Goal: Transaction & Acquisition: Purchase product/service

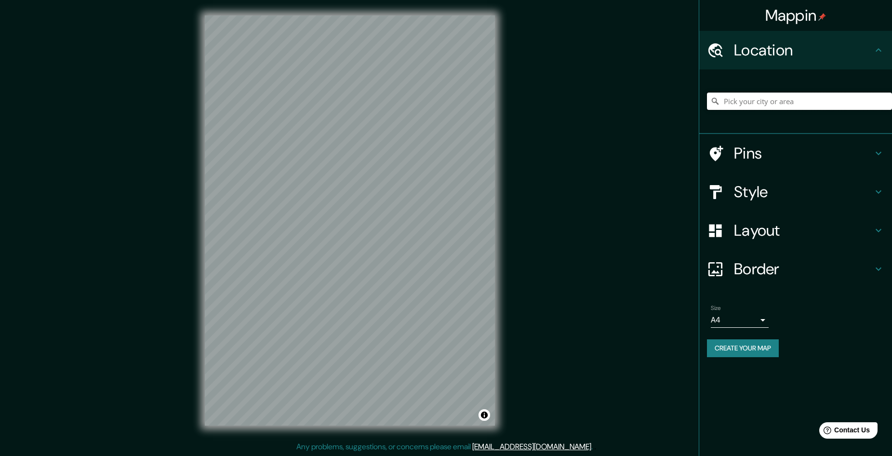
click at [794, 102] on input "Pick your city or area" at bounding box center [799, 100] width 185 height 17
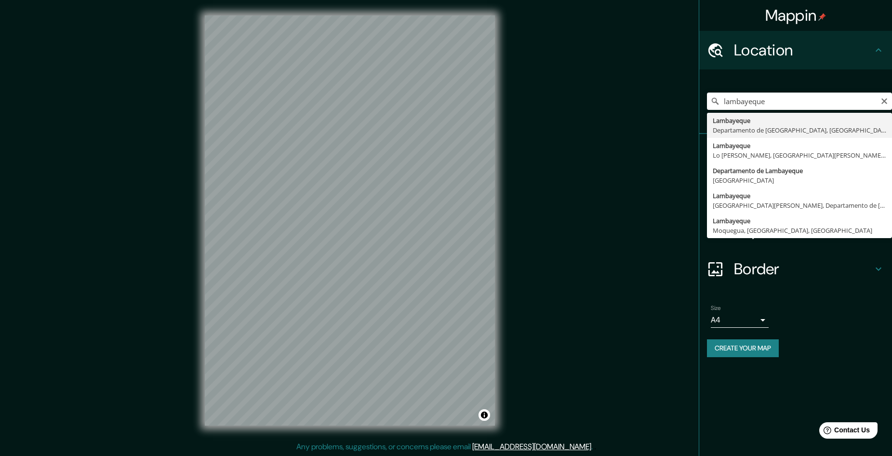
type input "Lambayeque, Departamento de [GEOGRAPHIC_DATA], [GEOGRAPHIC_DATA]"
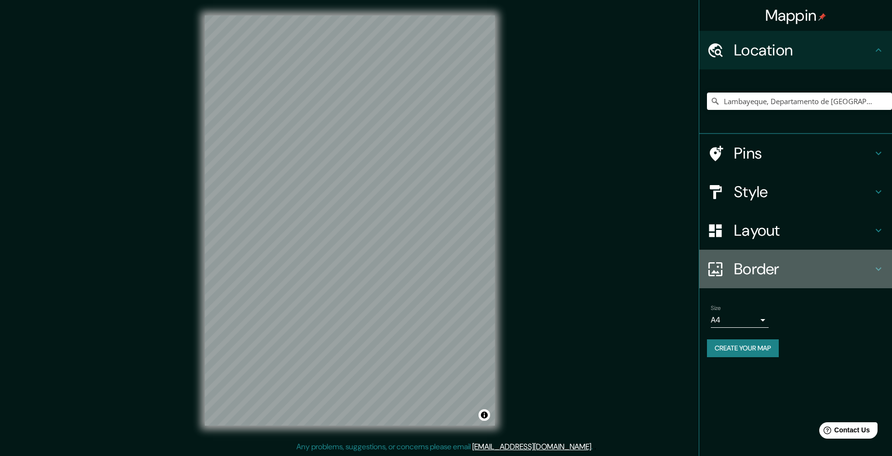
click at [779, 262] on h4 "Border" at bounding box center [803, 268] width 139 height 19
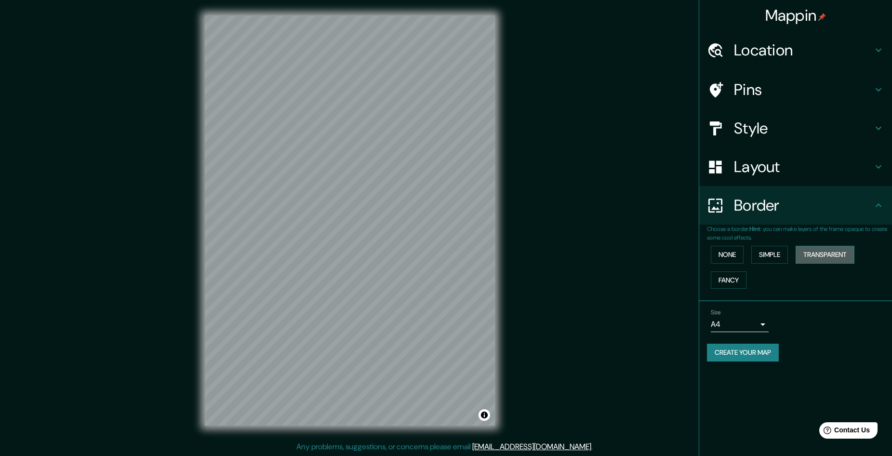
click at [823, 253] on button "Transparent" at bounding box center [824, 255] width 59 height 18
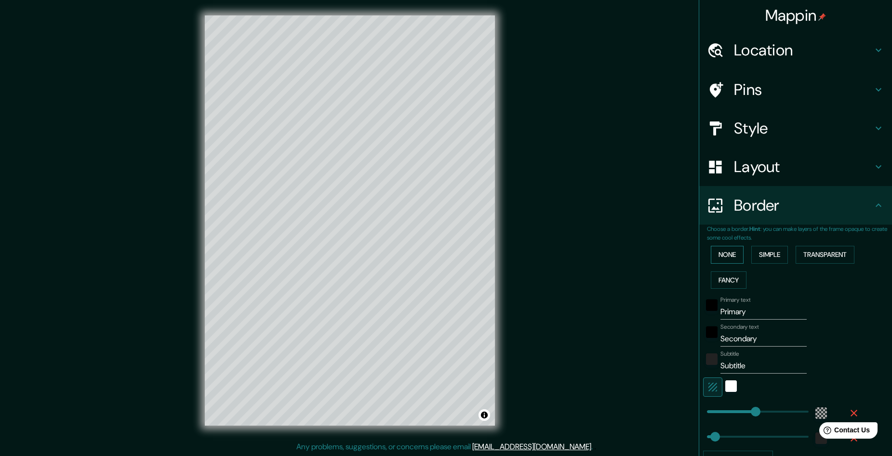
click at [716, 254] on button "None" at bounding box center [726, 255] width 33 height 18
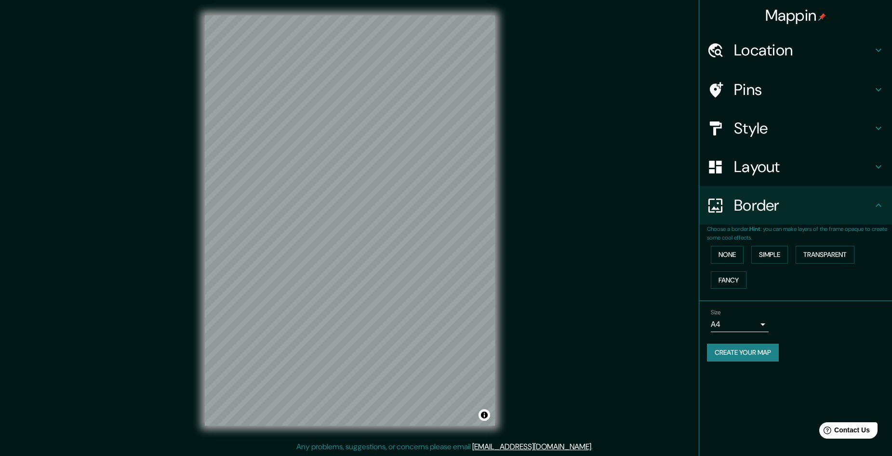
click at [780, 135] on h4 "Style" at bounding box center [803, 127] width 139 height 19
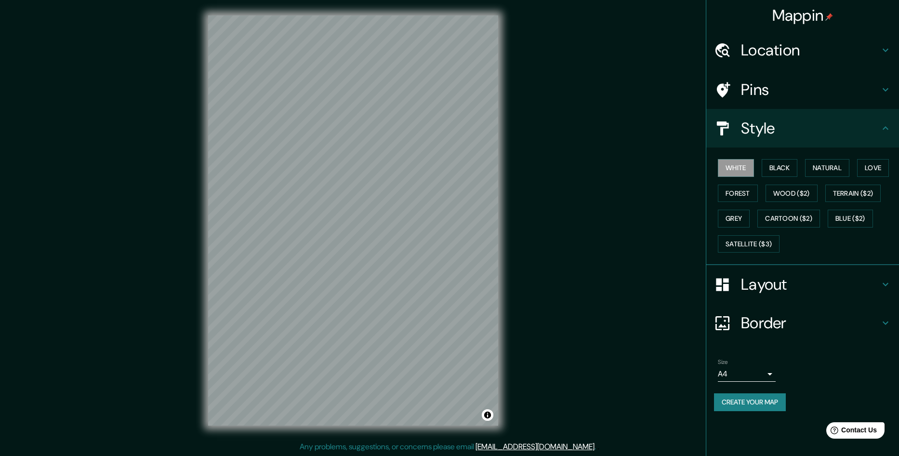
click at [751, 369] on body "Mappin Location [GEOGRAPHIC_DATA], [GEOGRAPHIC_DATA], [GEOGRAPHIC_DATA] Pins St…" at bounding box center [449, 228] width 899 height 456
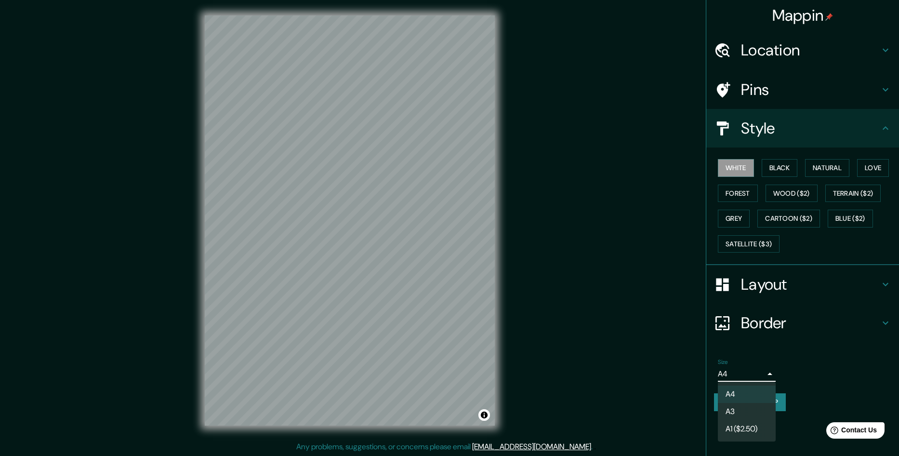
click at [827, 370] on div at bounding box center [449, 228] width 899 height 456
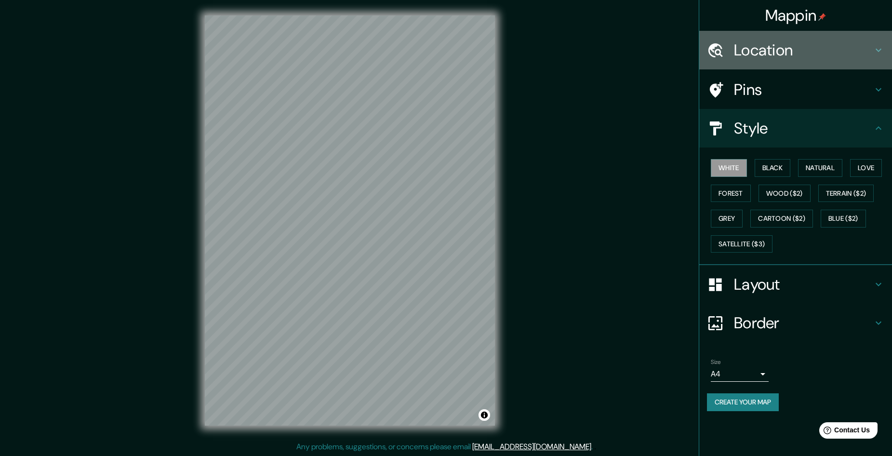
click at [774, 61] on div "Location" at bounding box center [795, 50] width 193 height 39
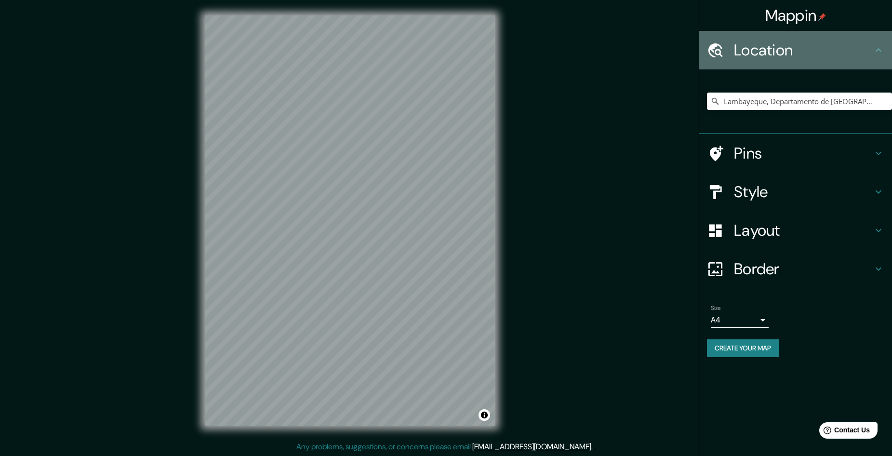
click at [774, 61] on div "Location" at bounding box center [795, 50] width 193 height 39
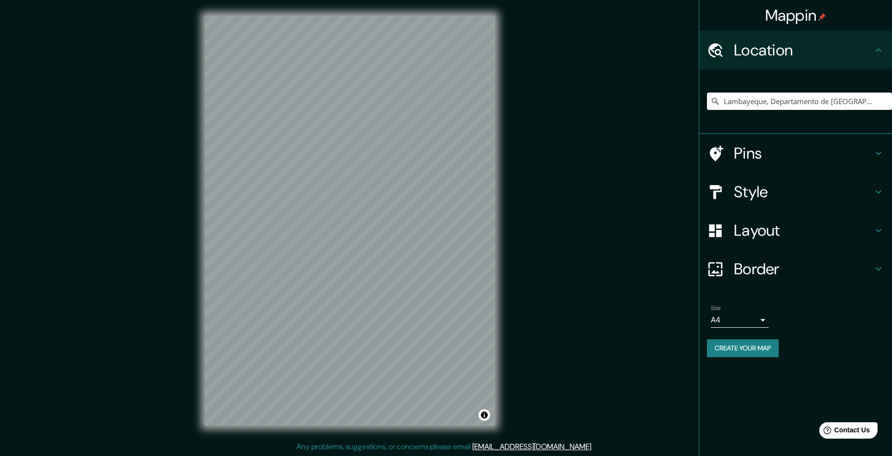
click at [788, 139] on div "Pins" at bounding box center [795, 153] width 193 height 39
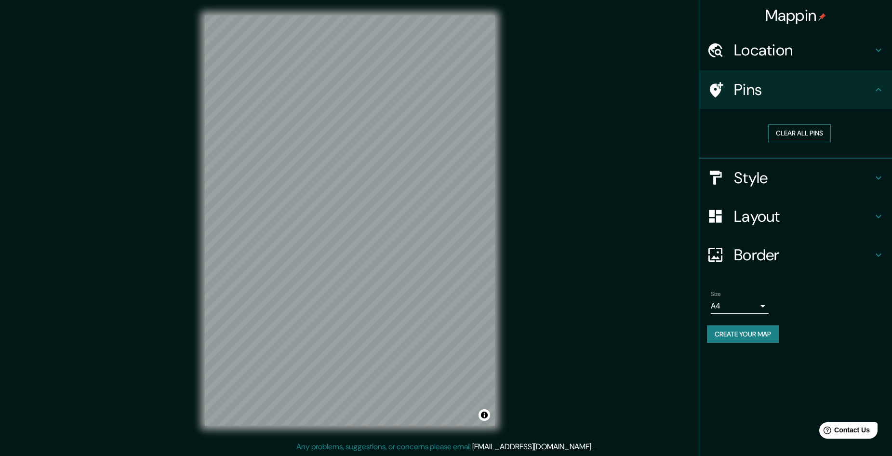
click at [804, 132] on button "Clear all pins" at bounding box center [799, 133] width 63 height 18
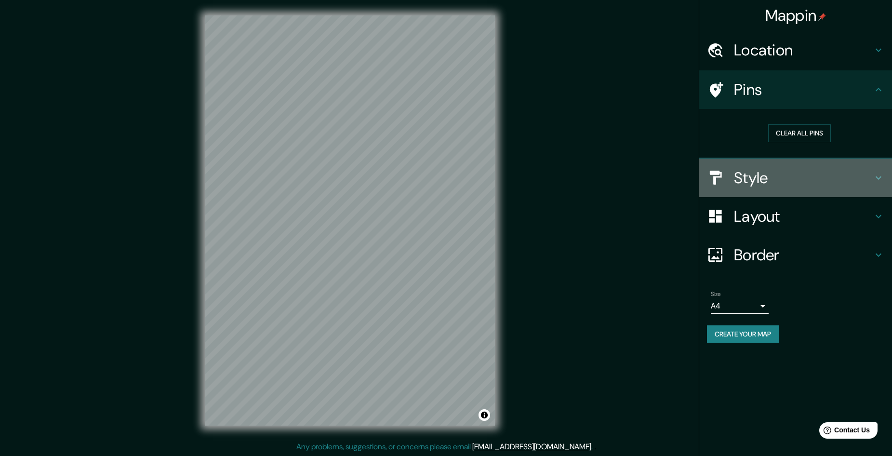
click at [760, 178] on h4 "Style" at bounding box center [803, 177] width 139 height 19
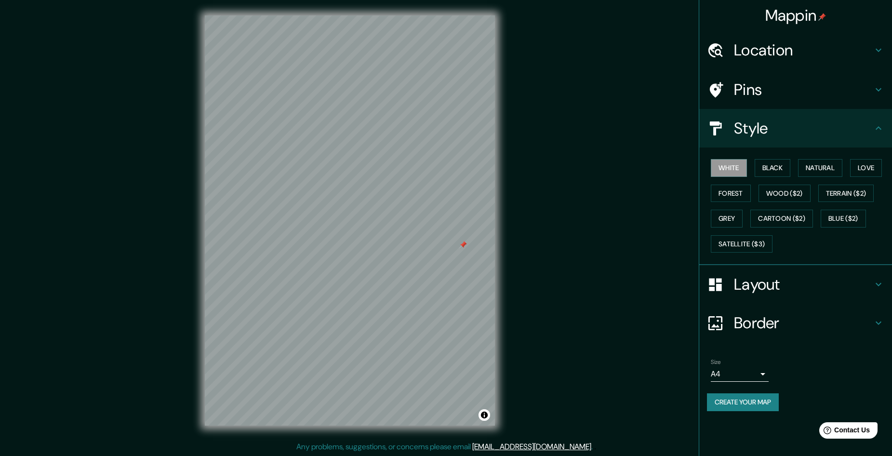
scroll to position [0, 0]
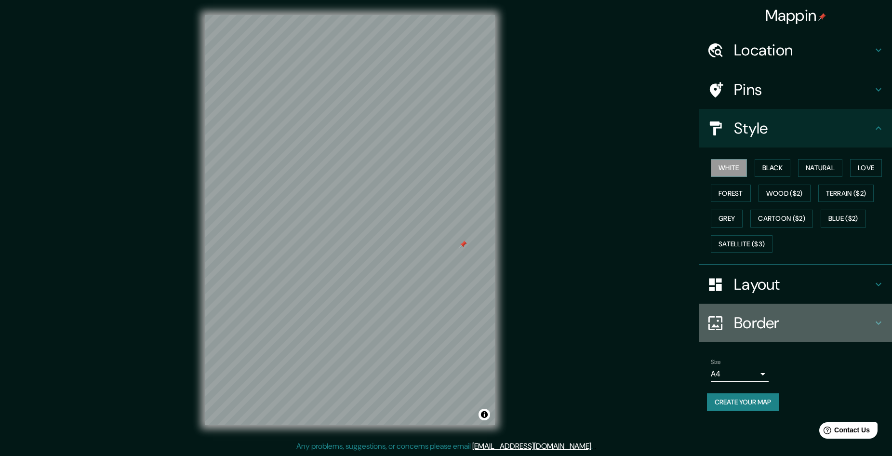
click at [784, 322] on h4 "Border" at bounding box center [803, 322] width 139 height 19
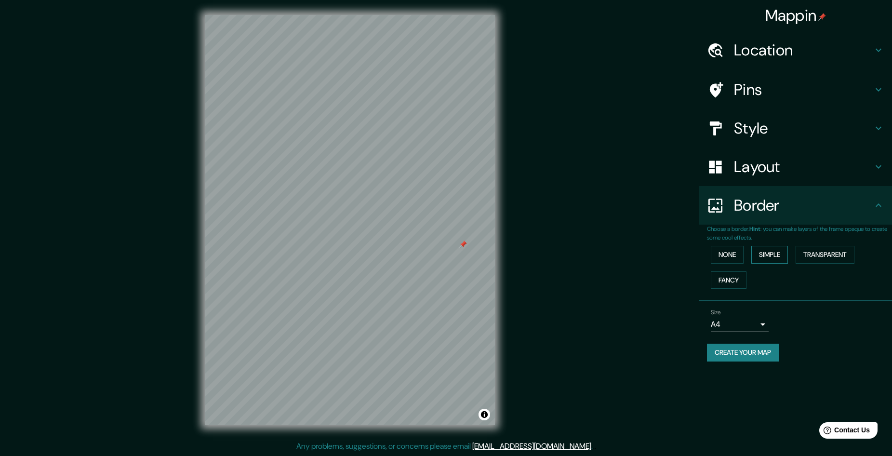
click at [775, 260] on button "Simple" at bounding box center [769, 255] width 37 height 18
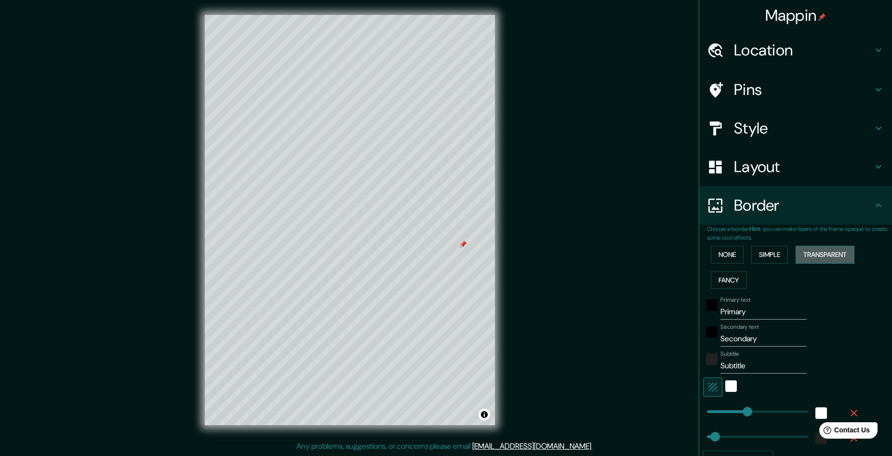
click at [812, 263] on button "Transparent" at bounding box center [824, 255] width 59 height 18
click at [724, 278] on button "Fancy" at bounding box center [728, 280] width 36 height 18
click at [720, 256] on button "None" at bounding box center [726, 255] width 33 height 18
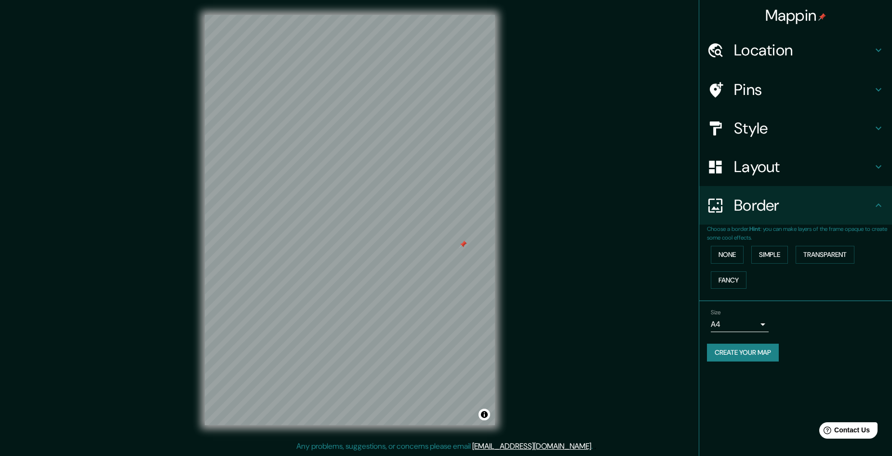
click at [464, 247] on div at bounding box center [463, 244] width 8 height 8
click at [409, 208] on div at bounding box center [413, 211] width 8 height 8
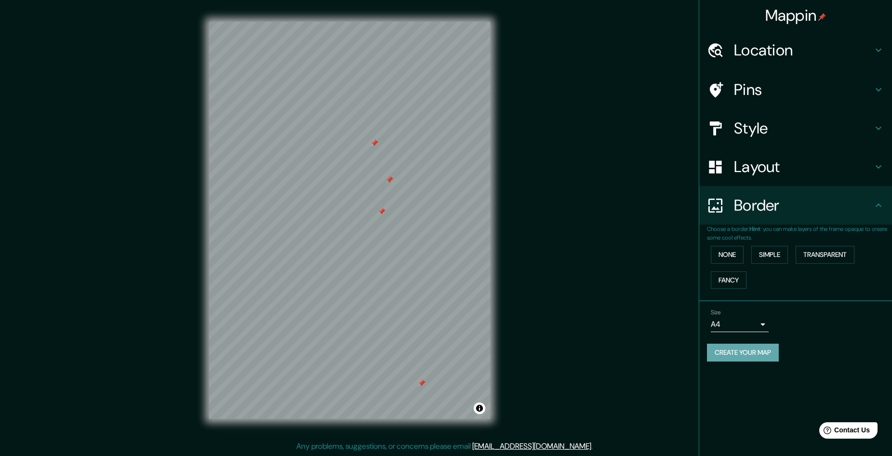
click at [732, 349] on button "Create your map" at bounding box center [743, 352] width 72 height 18
click at [736, 351] on button "Create your map" at bounding box center [743, 352] width 72 height 18
click at [640, 168] on div "Mappin Location [GEOGRAPHIC_DATA], [GEOGRAPHIC_DATA], [GEOGRAPHIC_DATA] Pins St…" at bounding box center [446, 228] width 892 height 456
click at [747, 355] on button "Create your map" at bounding box center [743, 352] width 72 height 18
click at [747, 355] on div "Create your map" at bounding box center [795, 352] width 177 height 18
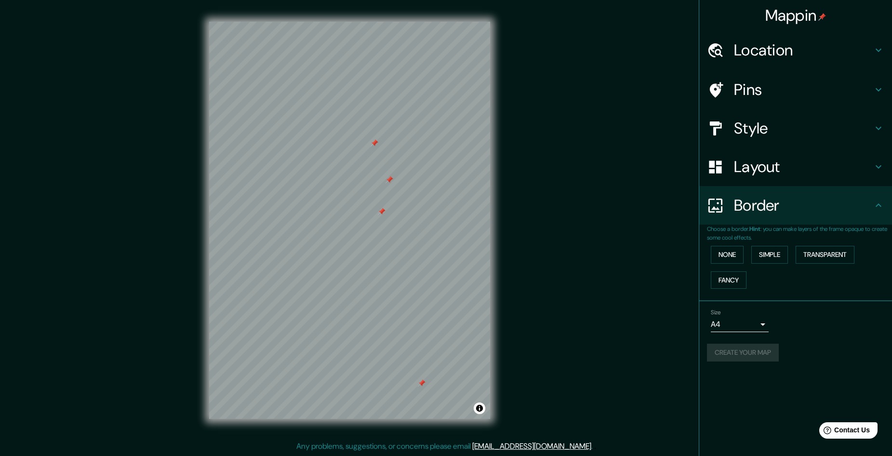
click at [748, 355] on div "Create your map" at bounding box center [795, 352] width 177 height 18
click at [532, 364] on div "Mappin Location [GEOGRAPHIC_DATA], [GEOGRAPHIC_DATA], [GEOGRAPHIC_DATA] Pins St…" at bounding box center [446, 228] width 892 height 456
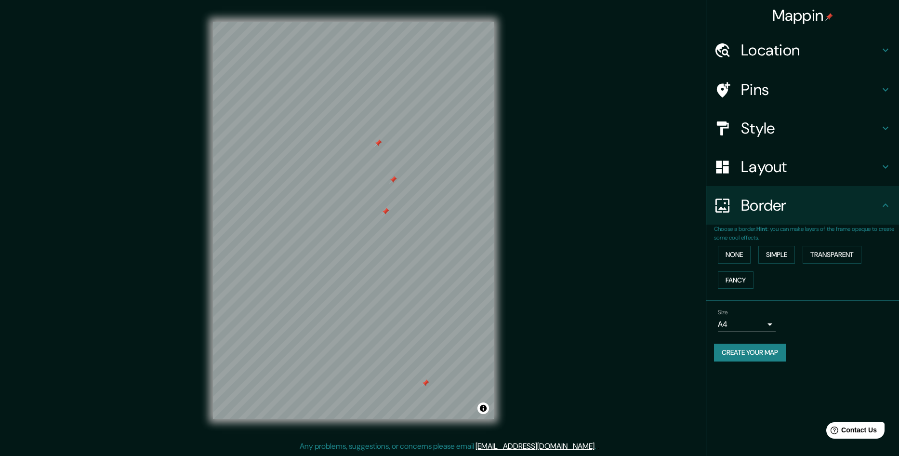
click at [762, 326] on body "Mappin Location [GEOGRAPHIC_DATA], [GEOGRAPHIC_DATA], [GEOGRAPHIC_DATA] Pins St…" at bounding box center [449, 228] width 899 height 456
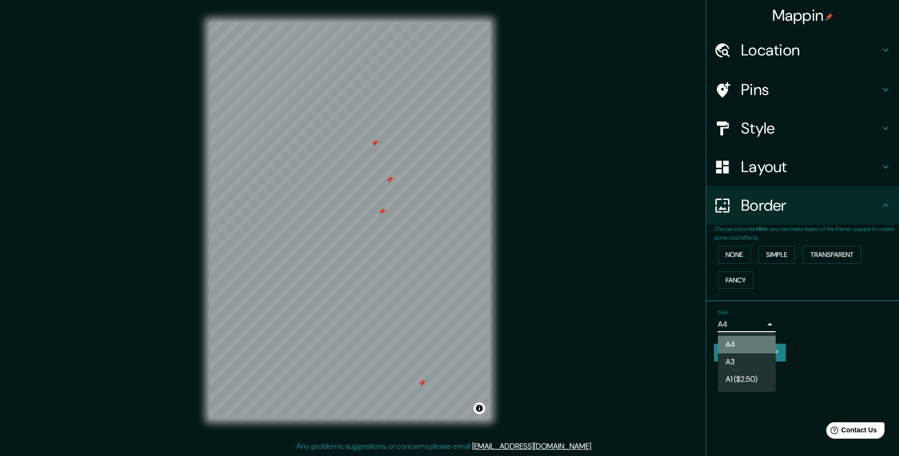
click at [749, 342] on li "A4" at bounding box center [747, 344] width 58 height 17
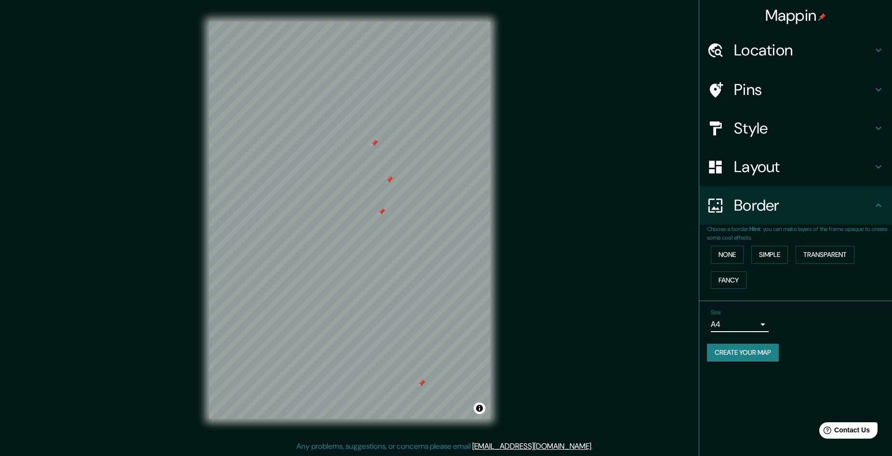
click at [734, 355] on button "Create your map" at bounding box center [743, 352] width 72 height 18
click at [482, 410] on button "Toggle attribution" at bounding box center [479, 408] width 12 height 12
click at [466, 406] on link "Improve this map" at bounding box center [448, 408] width 48 height 7
